Goal: Information Seeking & Learning: Find specific fact

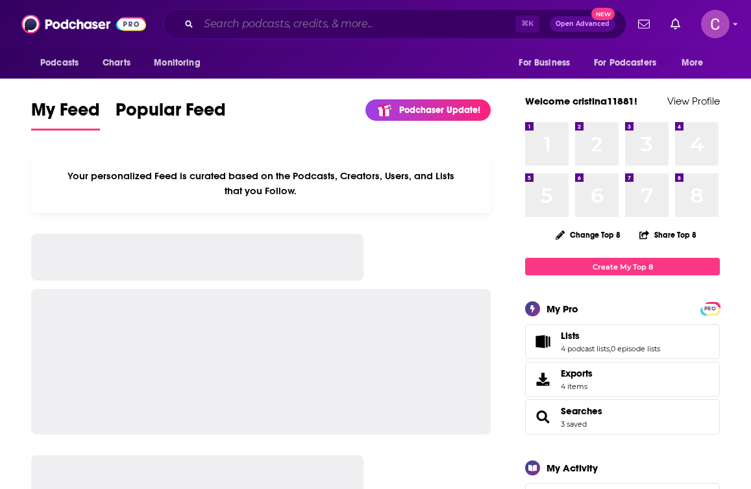
click at [284, 20] on input "Search podcasts, credits, & more..." at bounding box center [357, 24] width 317 height 21
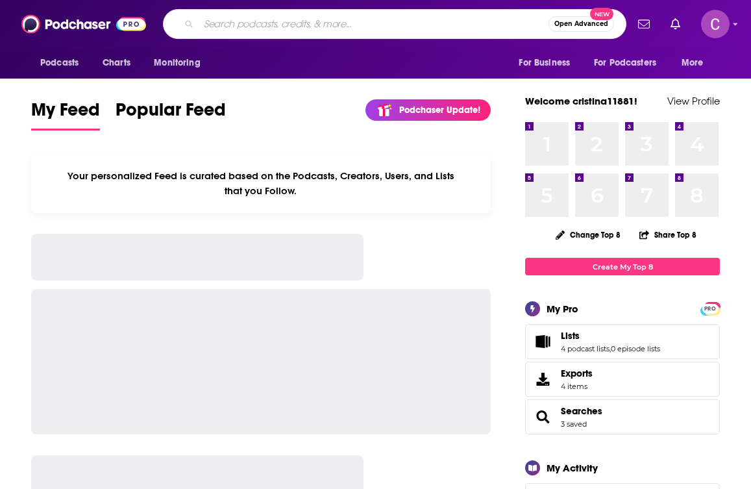
paste input "for well with [PERSON_NAME]"
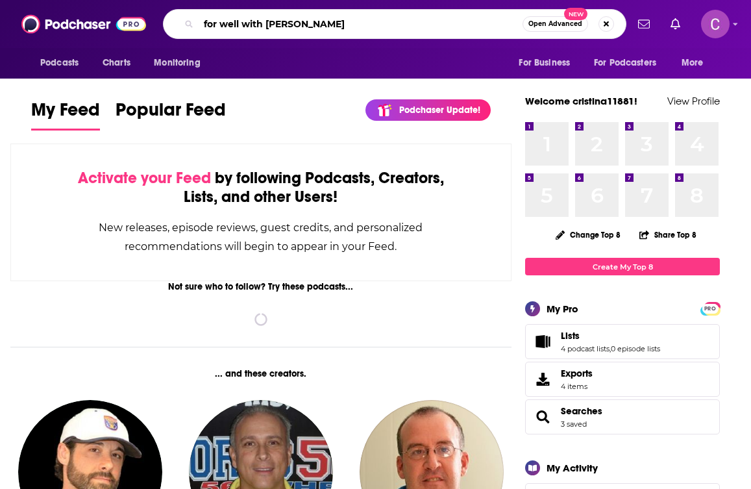
type input "for well with [PERSON_NAME]"
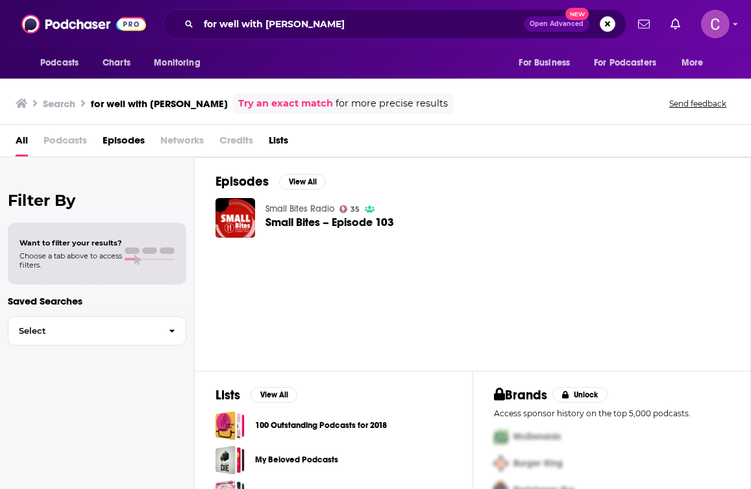
click at [61, 142] on span "Podcasts" at bounding box center [64, 143] width 43 height 27
click at [72, 23] on img at bounding box center [83, 24] width 125 height 25
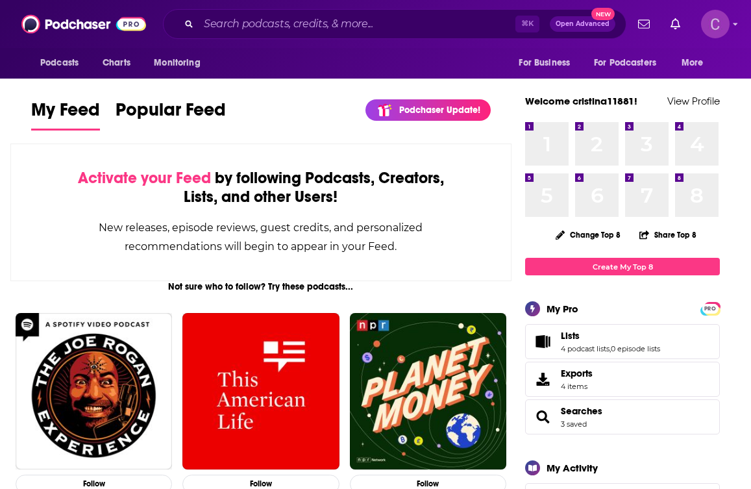
click at [721, 25] on img "Logged in as cristina11881" at bounding box center [715, 24] width 29 height 29
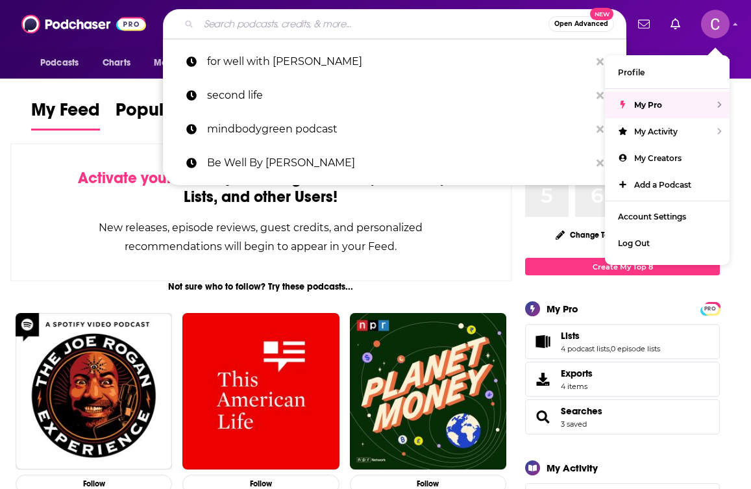
click at [276, 21] on input "Search podcasts, credits, & more..." at bounding box center [374, 24] width 350 height 21
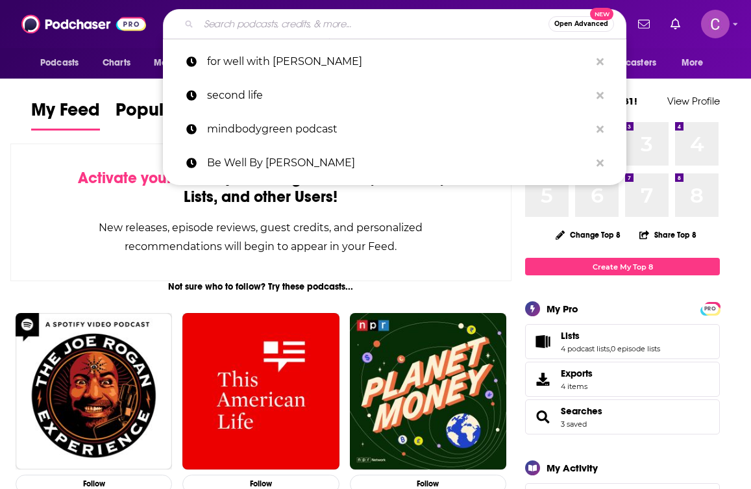
paste input "for well with [PERSON_NAME]"
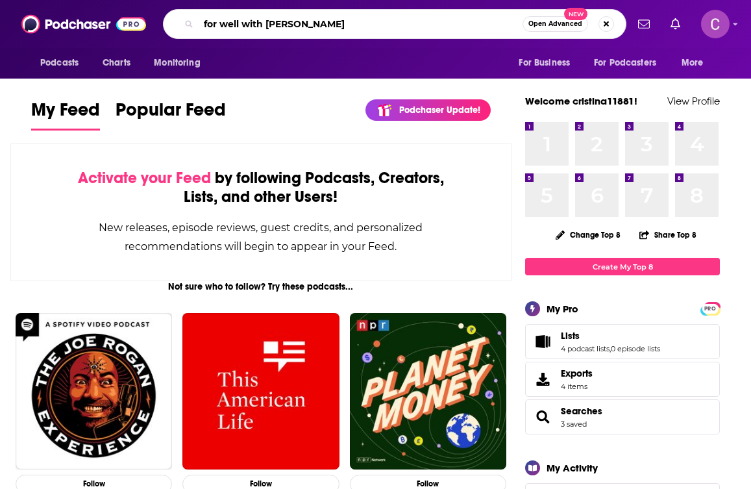
drag, startPoint x: 241, startPoint y: 24, endPoint x: 387, endPoint y: 24, distance: 146.0
click at [387, 24] on input "for well with [PERSON_NAME]" at bounding box center [361, 24] width 324 height 21
type input "for well"
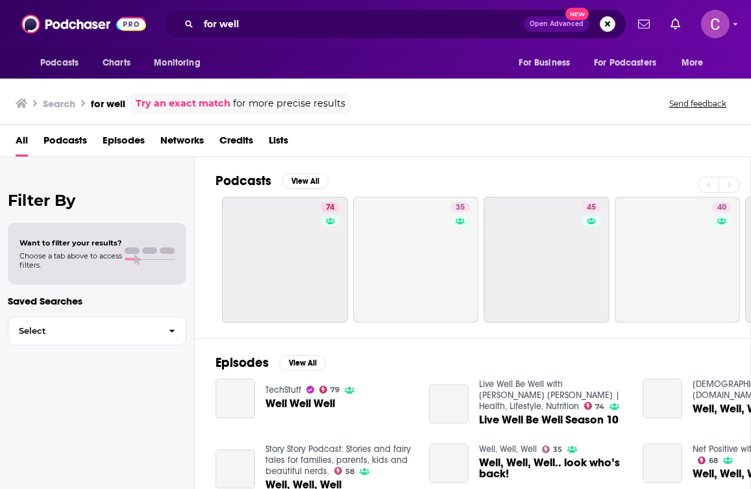
click at [66, 140] on span "Podcasts" at bounding box center [64, 143] width 43 height 27
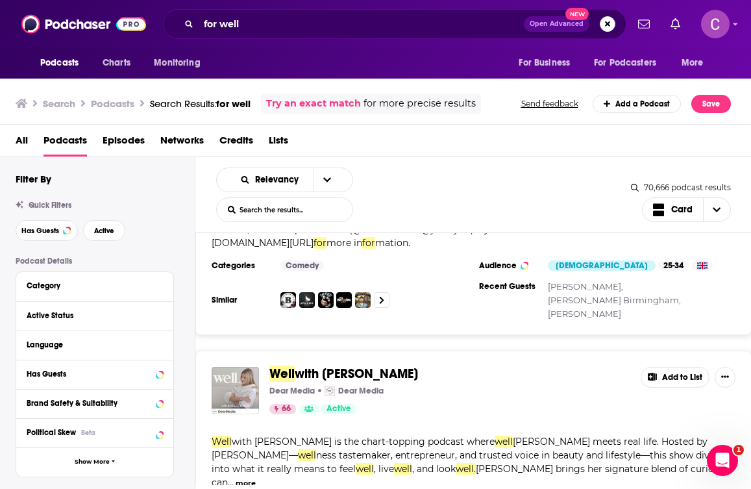
click at [243, 332] on div "Podcasts Charts Monitoring for well Open Advanced New For Business For Podcaste…" at bounding box center [375, 244] width 751 height 489
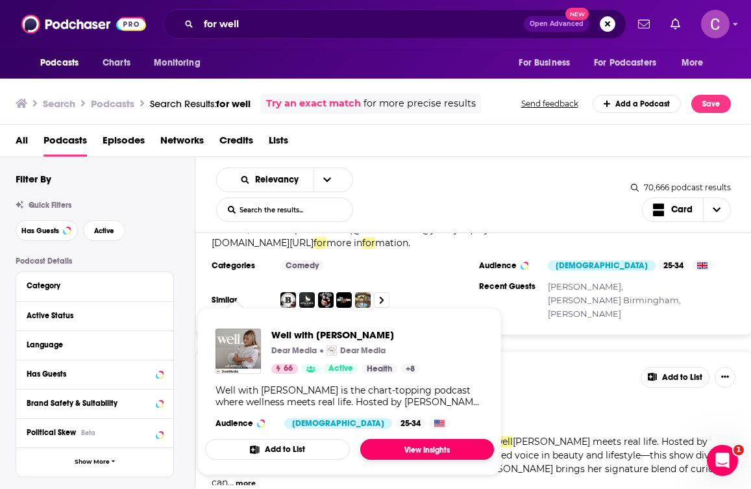
click at [396, 450] on link "View Insights" at bounding box center [427, 449] width 134 height 21
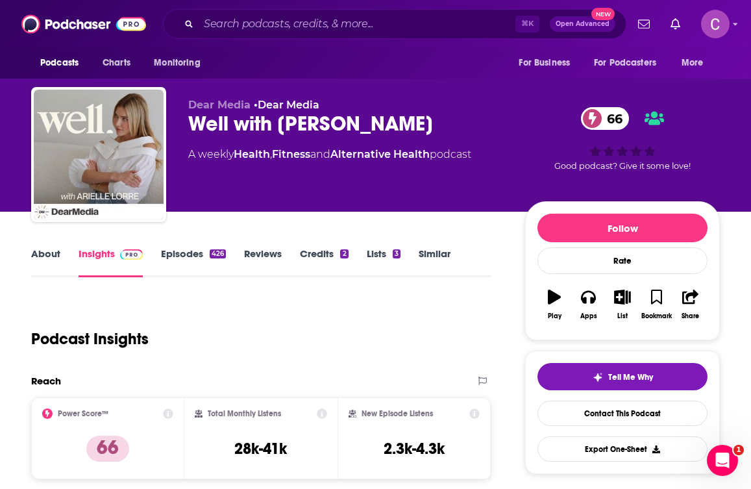
scroll to position [134, 0]
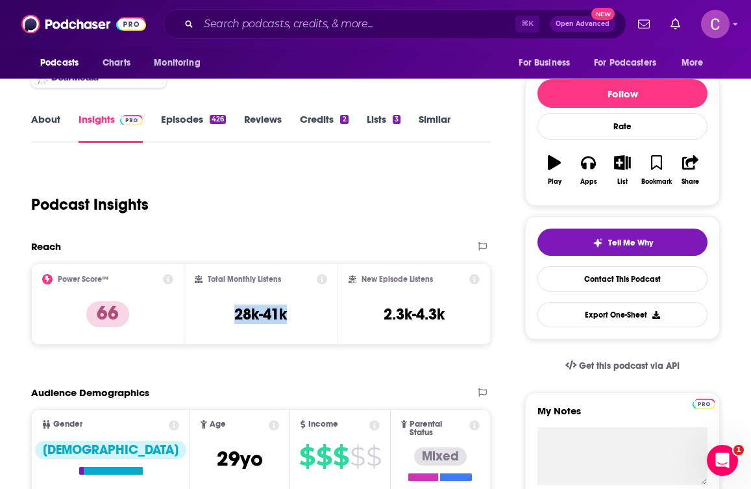
drag, startPoint x: 227, startPoint y: 318, endPoint x: 309, endPoint y: 317, distance: 81.8
click at [309, 317] on div "Total Monthly Listens 28k-41k" at bounding box center [261, 304] width 132 height 60
copy h3 "28k-41k"
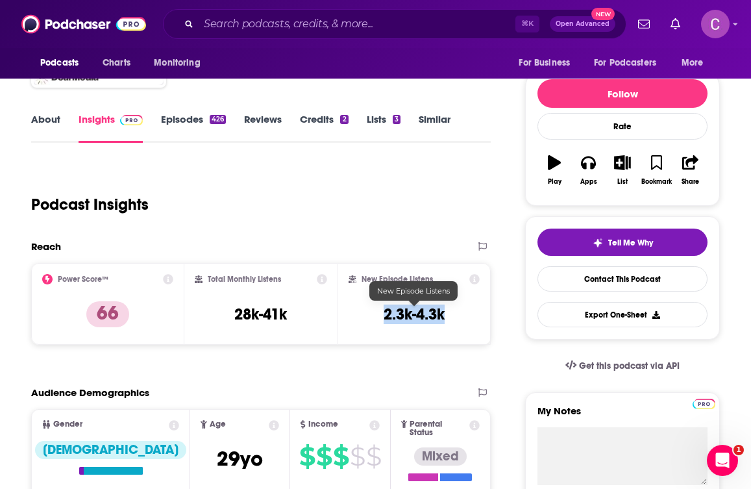
drag, startPoint x: 380, startPoint y: 319, endPoint x: 457, endPoint y: 318, distance: 77.9
click at [457, 318] on div "New Episode Listens 2.3k-4.3k" at bounding box center [413, 304] width 131 height 60
copy h3 "2.3k-4.3k"
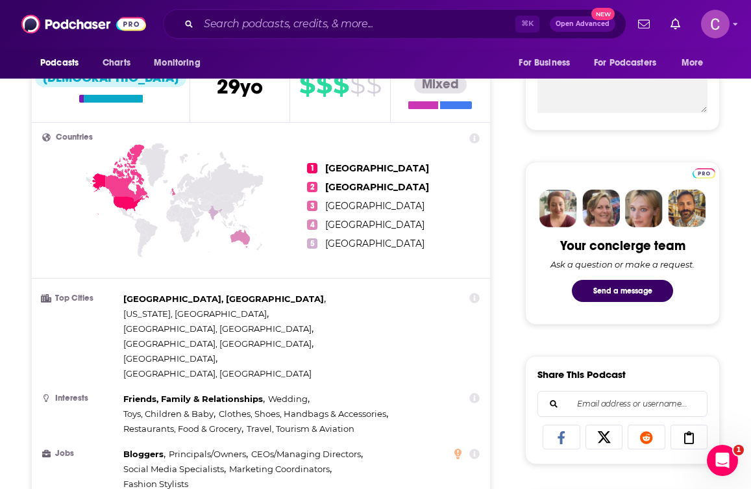
scroll to position [624, 0]
